Goal: Navigation & Orientation: Understand site structure

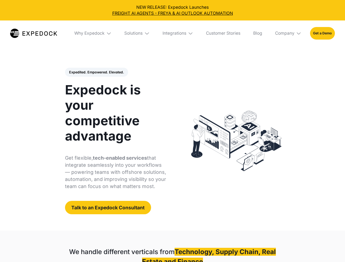
select select
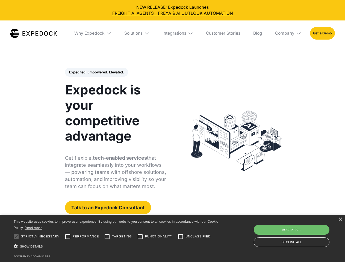
click at [172, 33] on div "Integrations" at bounding box center [175, 33] width 24 height 5
click at [93, 33] on div "Why Expedock" at bounding box center [85, 33] width 30 height 5
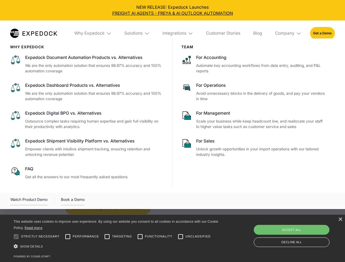
click at [137, 33] on div "Solutions" at bounding box center [133, 33] width 18 height 5
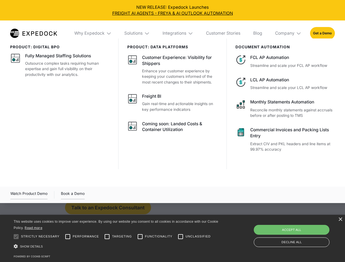
click at [178, 33] on div "Integrations" at bounding box center [175, 33] width 24 height 5
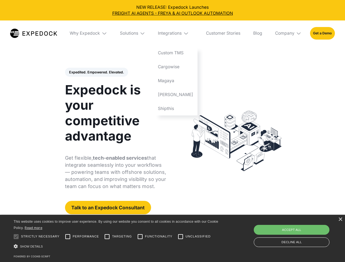
click at [288, 33] on div "Company" at bounding box center [284, 33] width 19 height 5
click at [96, 72] on div "Expedited. Empowered. Elevated. Automate Freight Document Extraction at 99.97% …" at bounding box center [115, 141] width 101 height 147
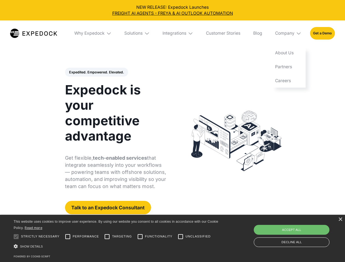
click at [16, 237] on div at bounding box center [16, 236] width 11 height 11
click at [68, 237] on input "Performance" at bounding box center [67, 236] width 11 height 11
checkbox input "true"
click at [107, 237] on input "Targeting" at bounding box center [107, 236] width 11 height 11
checkbox input "true"
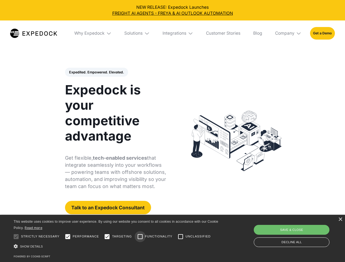
click at [140, 237] on input "Functionality" at bounding box center [140, 236] width 11 height 11
checkbox input "true"
